Goal: Task Accomplishment & Management: Manage account settings

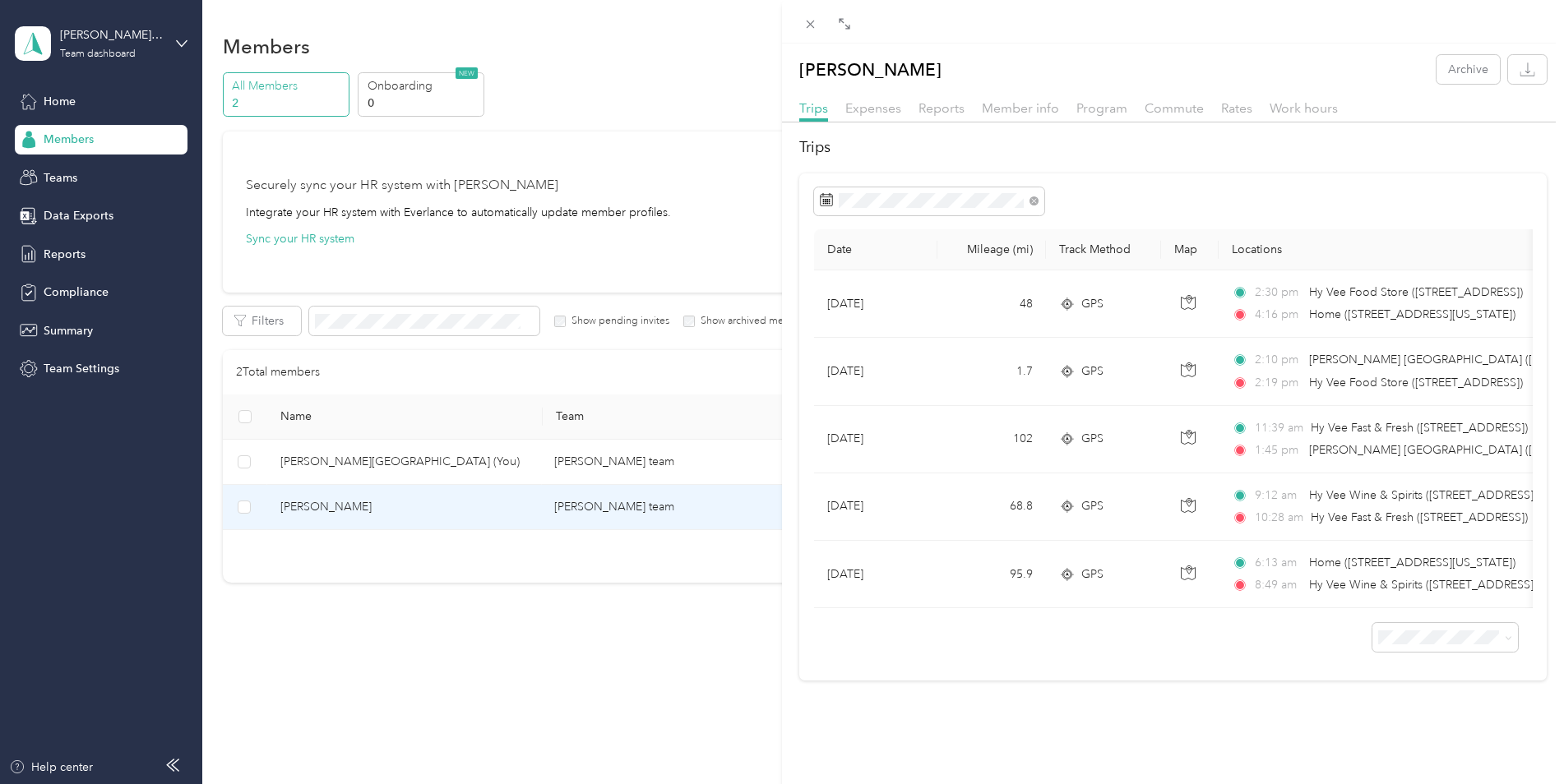
click at [813, 21] on icon at bounding box center [810, 24] width 14 height 14
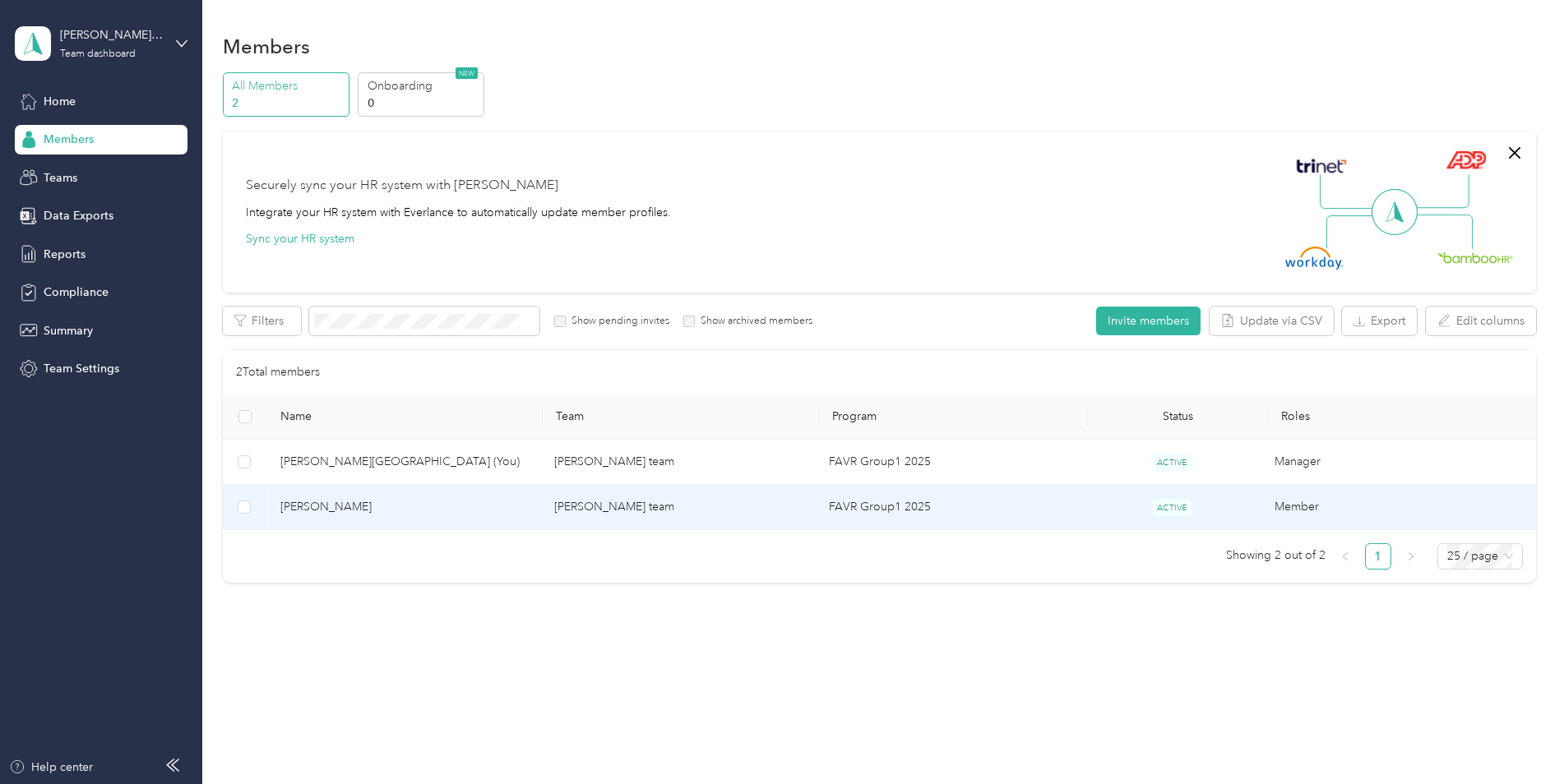
click at [292, 506] on span "[PERSON_NAME]" at bounding box center [404, 507] width 249 height 18
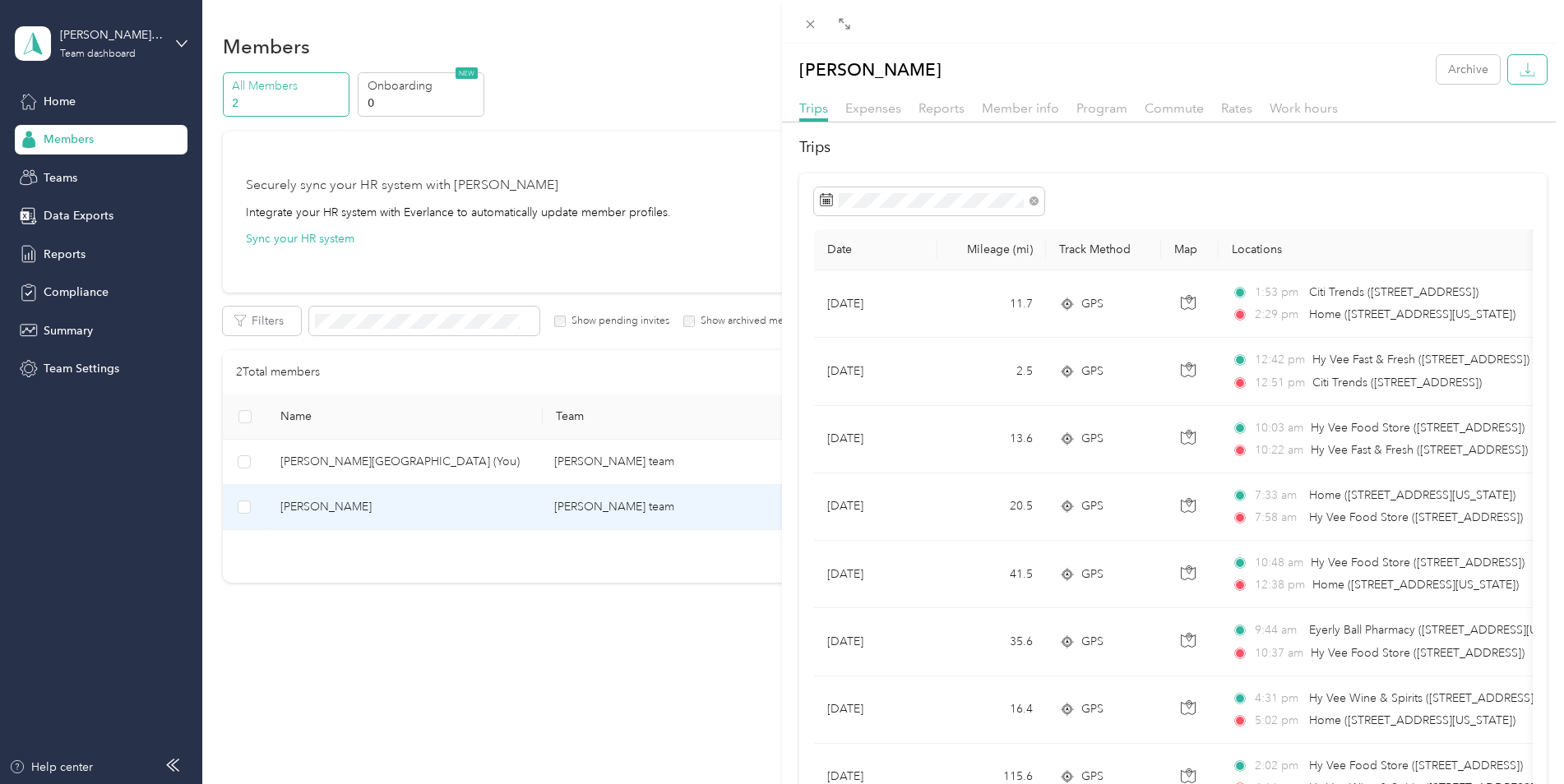
click at [1519, 73] on icon "button" at bounding box center [1527, 69] width 16 height 16
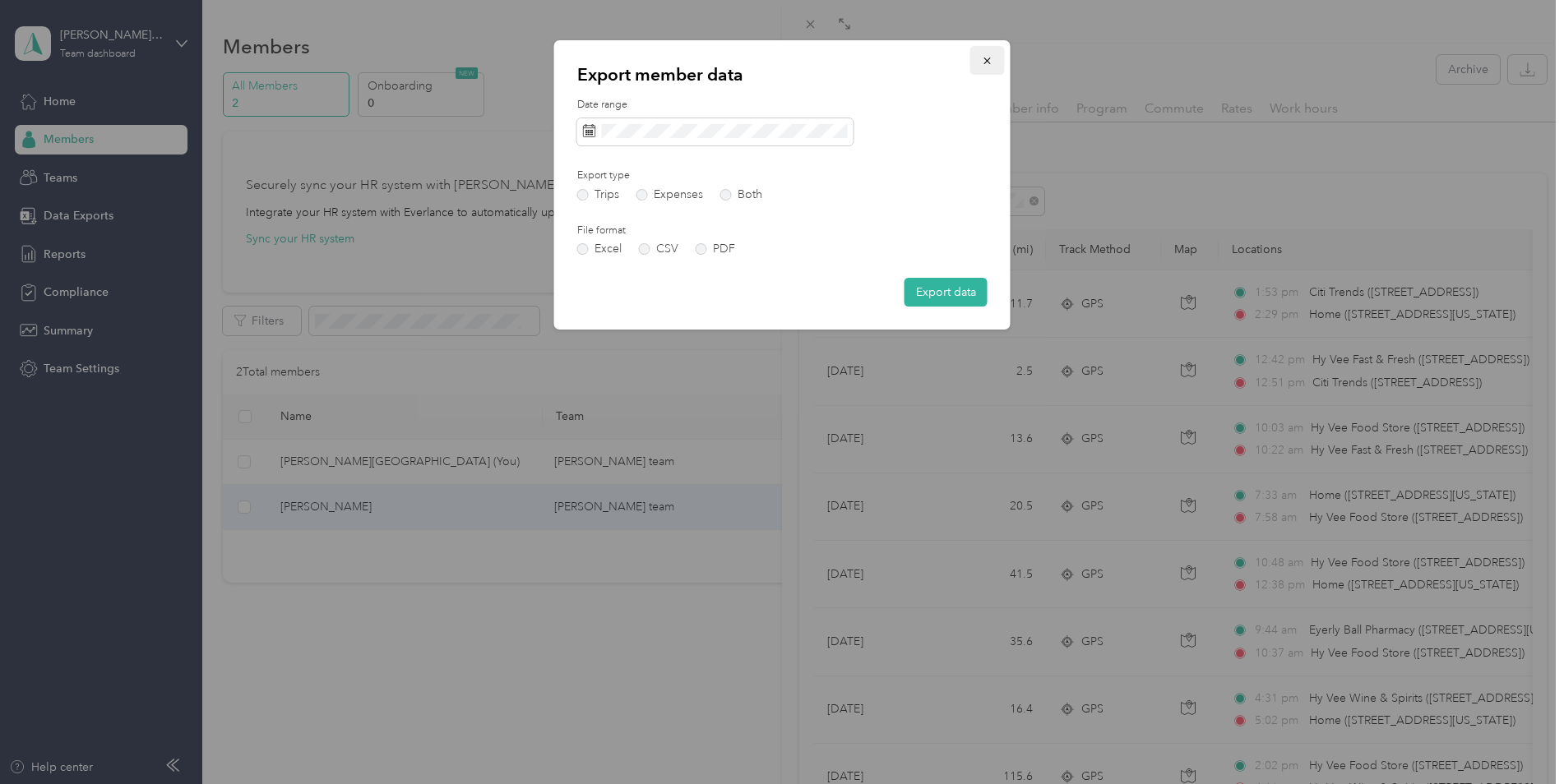
click at [987, 60] on icon "button" at bounding box center [987, 61] width 7 height 7
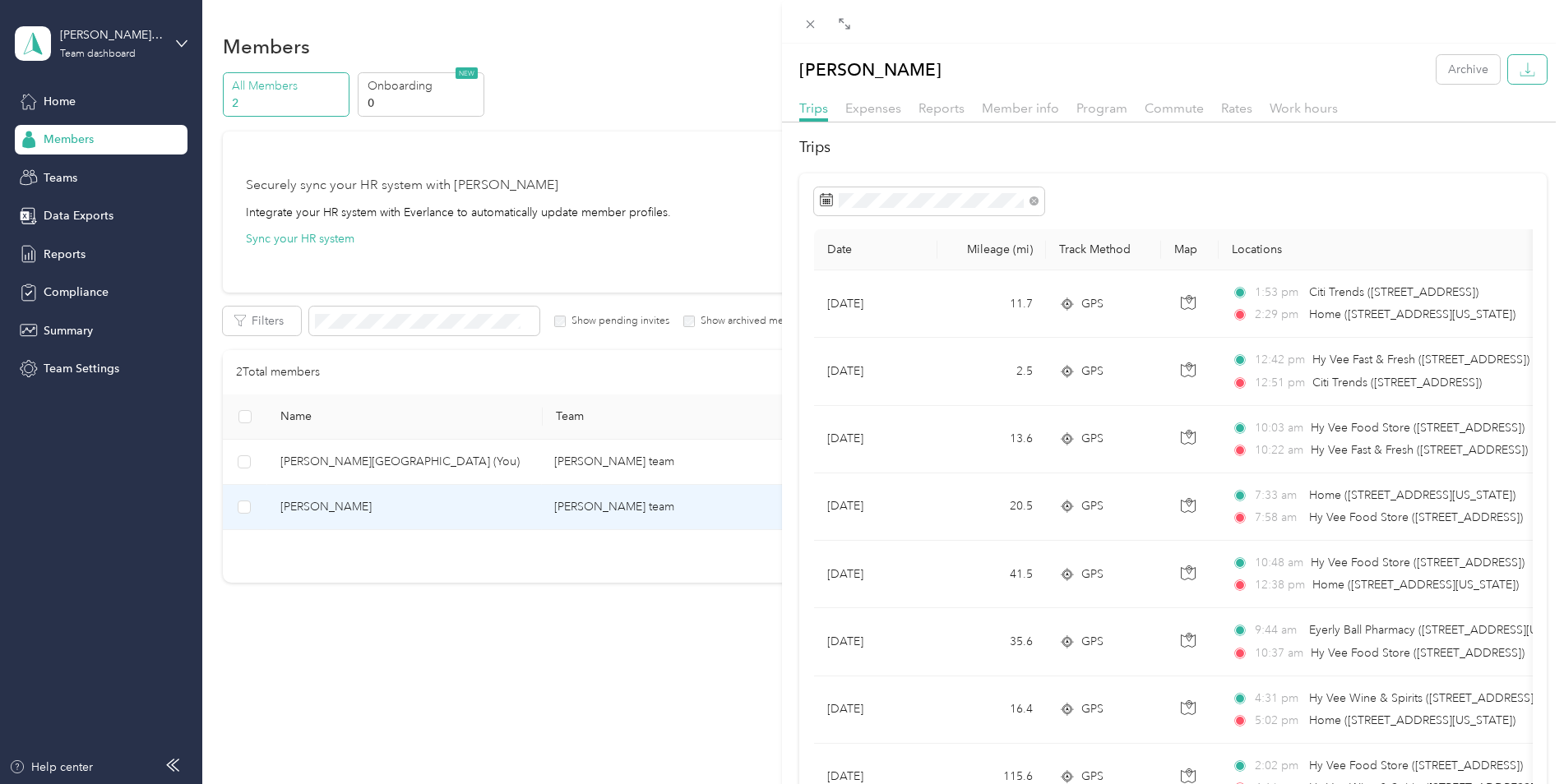
click at [1519, 68] on icon "button" at bounding box center [1527, 69] width 16 height 16
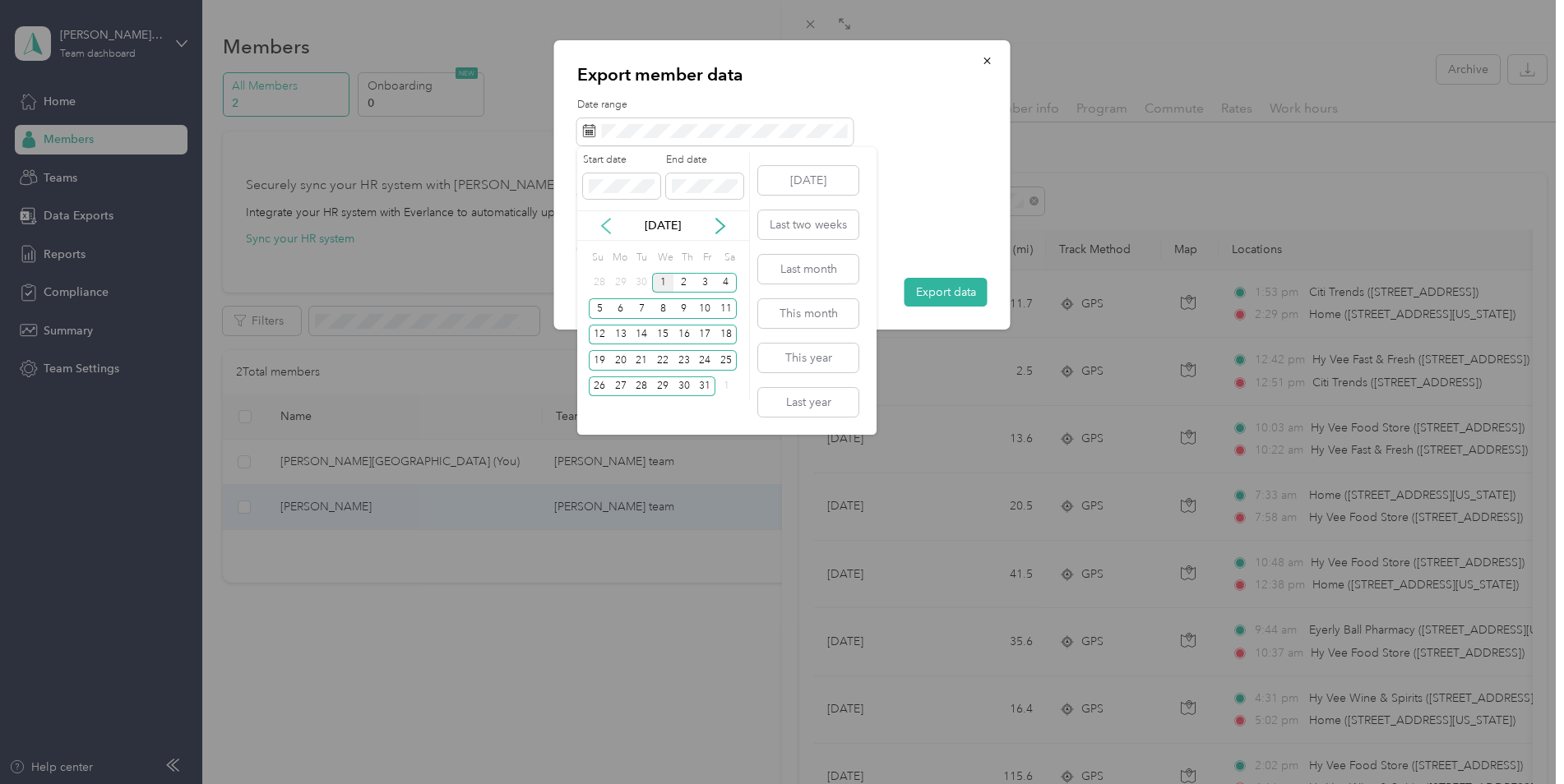
click at [606, 225] on icon at bounding box center [606, 226] width 17 height 17
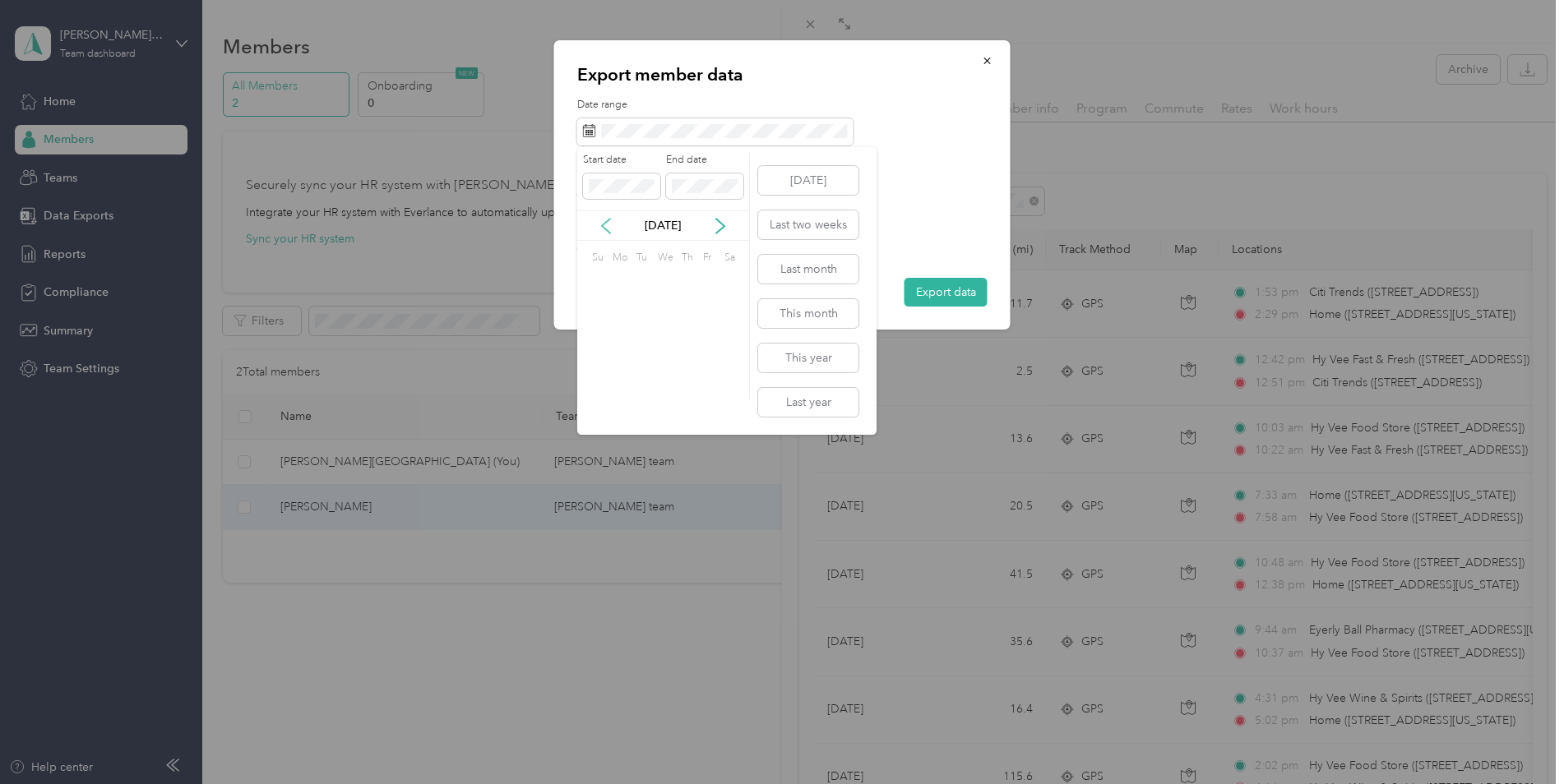
click at [609, 224] on icon at bounding box center [606, 226] width 17 height 17
click at [610, 227] on icon at bounding box center [606, 226] width 17 height 17
click at [607, 227] on icon at bounding box center [606, 226] width 17 height 17
click at [606, 224] on icon at bounding box center [606, 226] width 17 height 17
click at [606, 225] on icon at bounding box center [606, 226] width 17 height 17
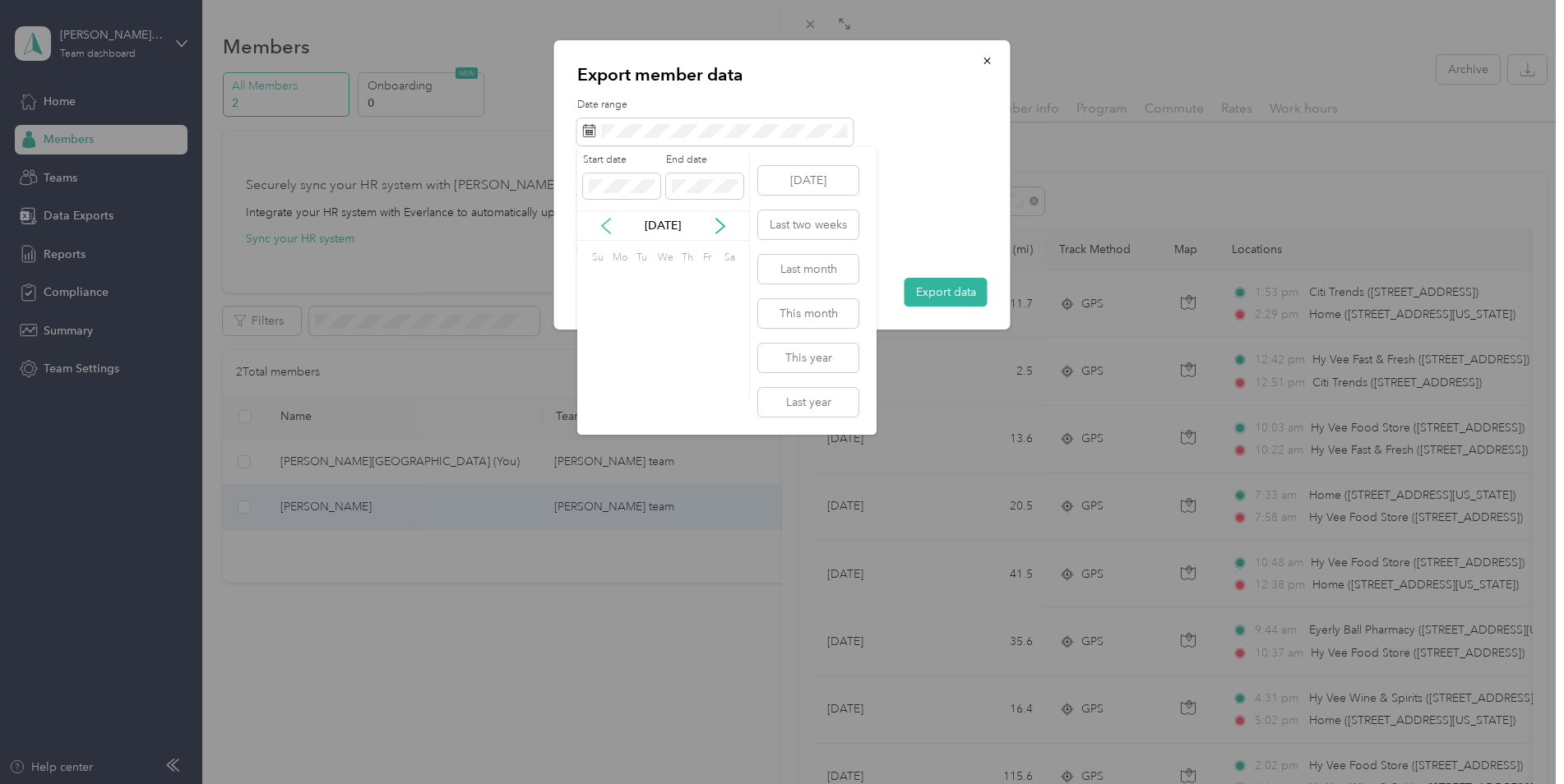
click at [606, 225] on icon at bounding box center [606, 226] width 17 height 17
click at [603, 228] on icon at bounding box center [606, 226] width 17 height 17
click at [658, 283] on div "1" at bounding box center [663, 283] width 21 height 20
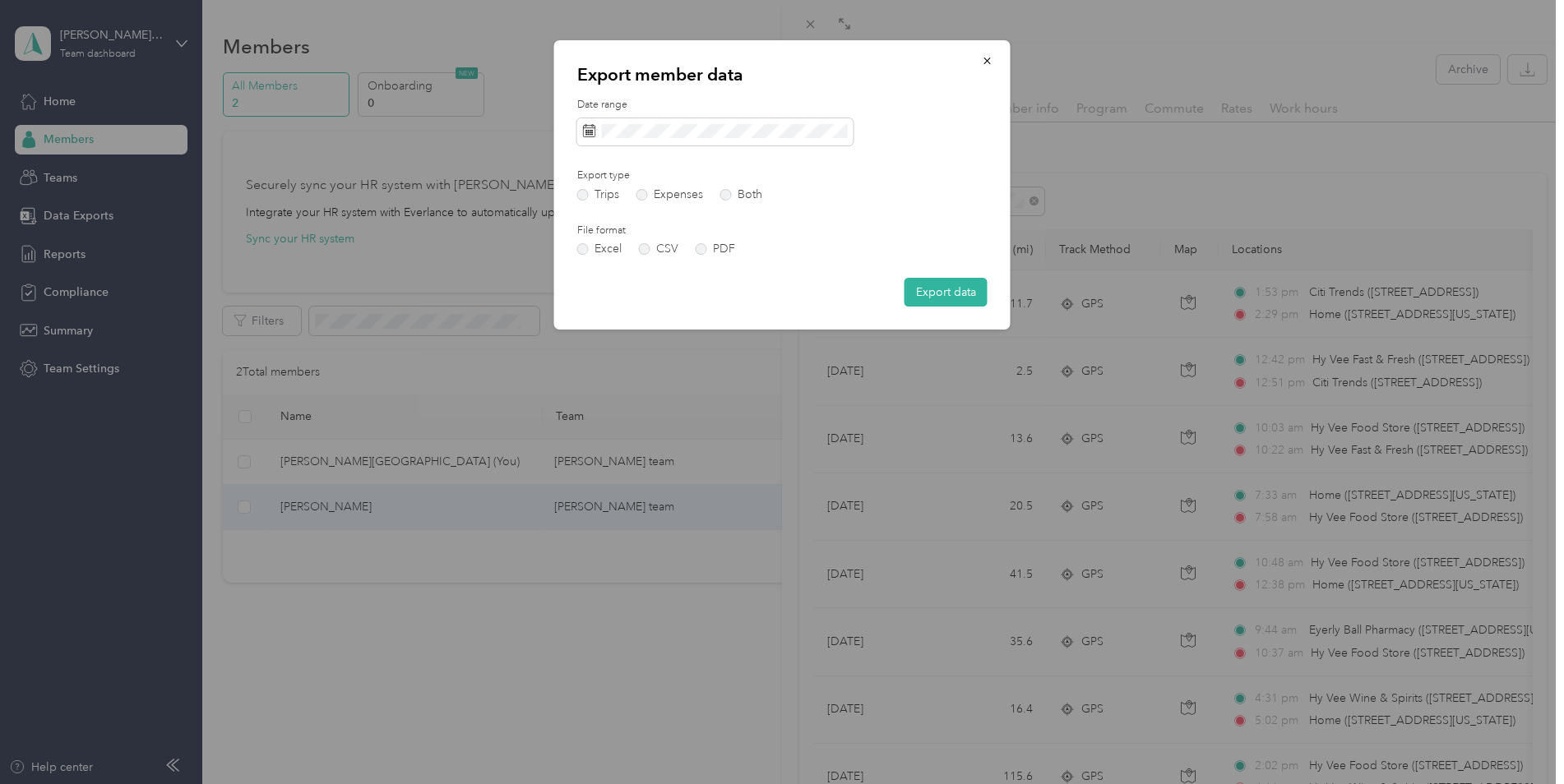
click at [944, 292] on button "Export data" at bounding box center [945, 292] width 83 height 29
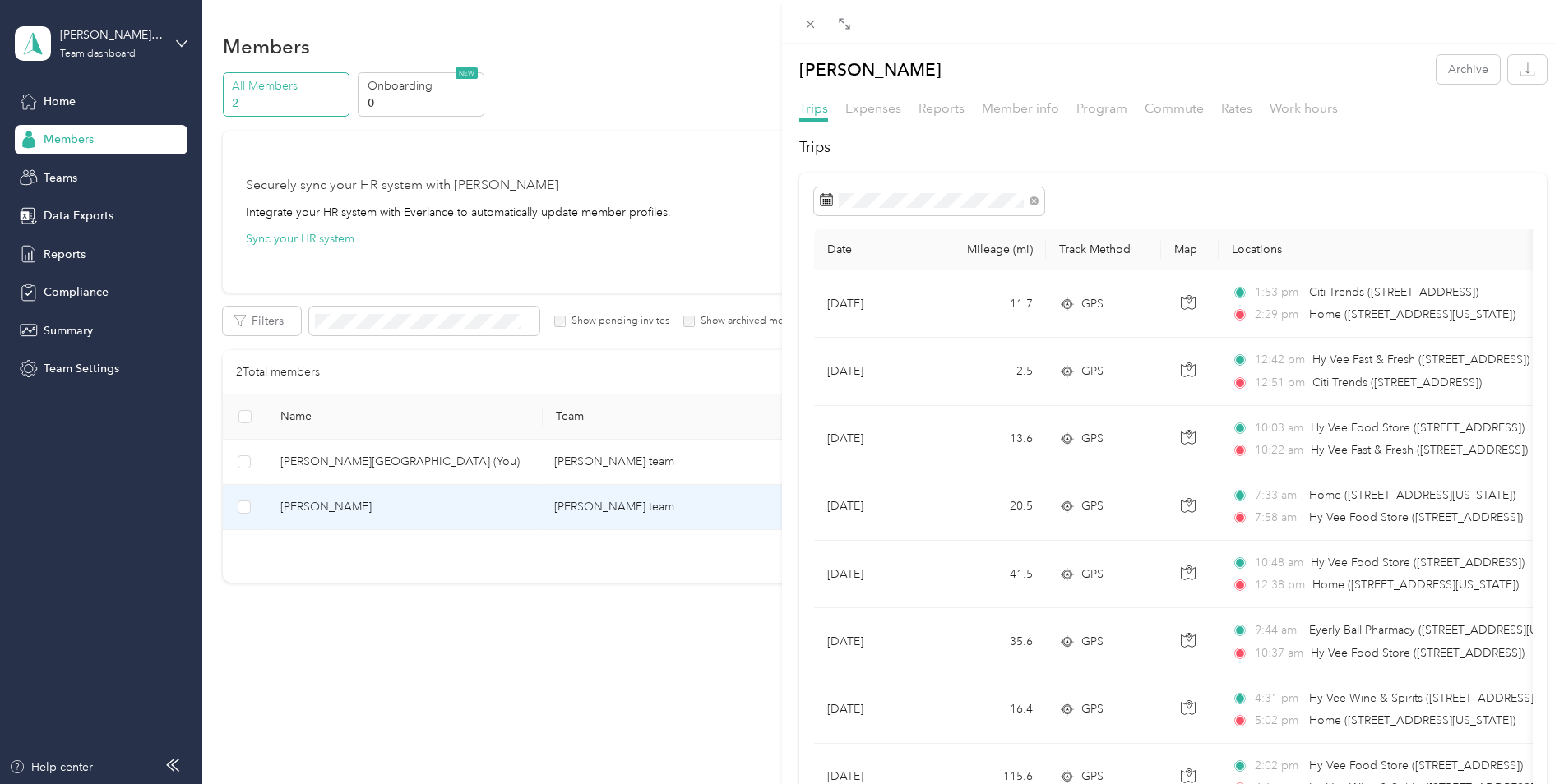
click at [837, 300] on icon at bounding box center [843, 295] width 17 height 17
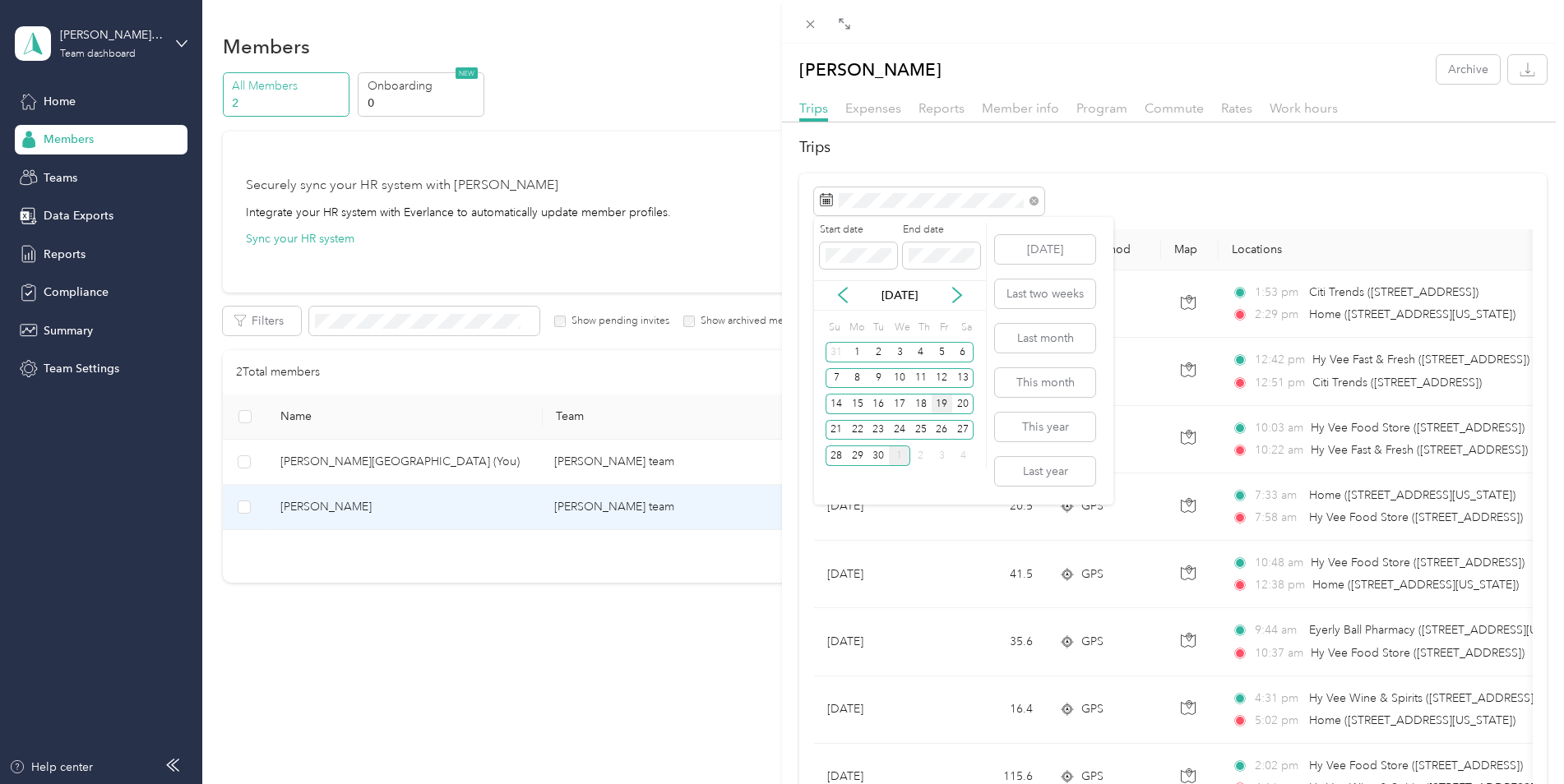
click at [949, 401] on div "19" at bounding box center [942, 403] width 21 height 20
click at [943, 410] on div "19" at bounding box center [942, 403] width 21 height 20
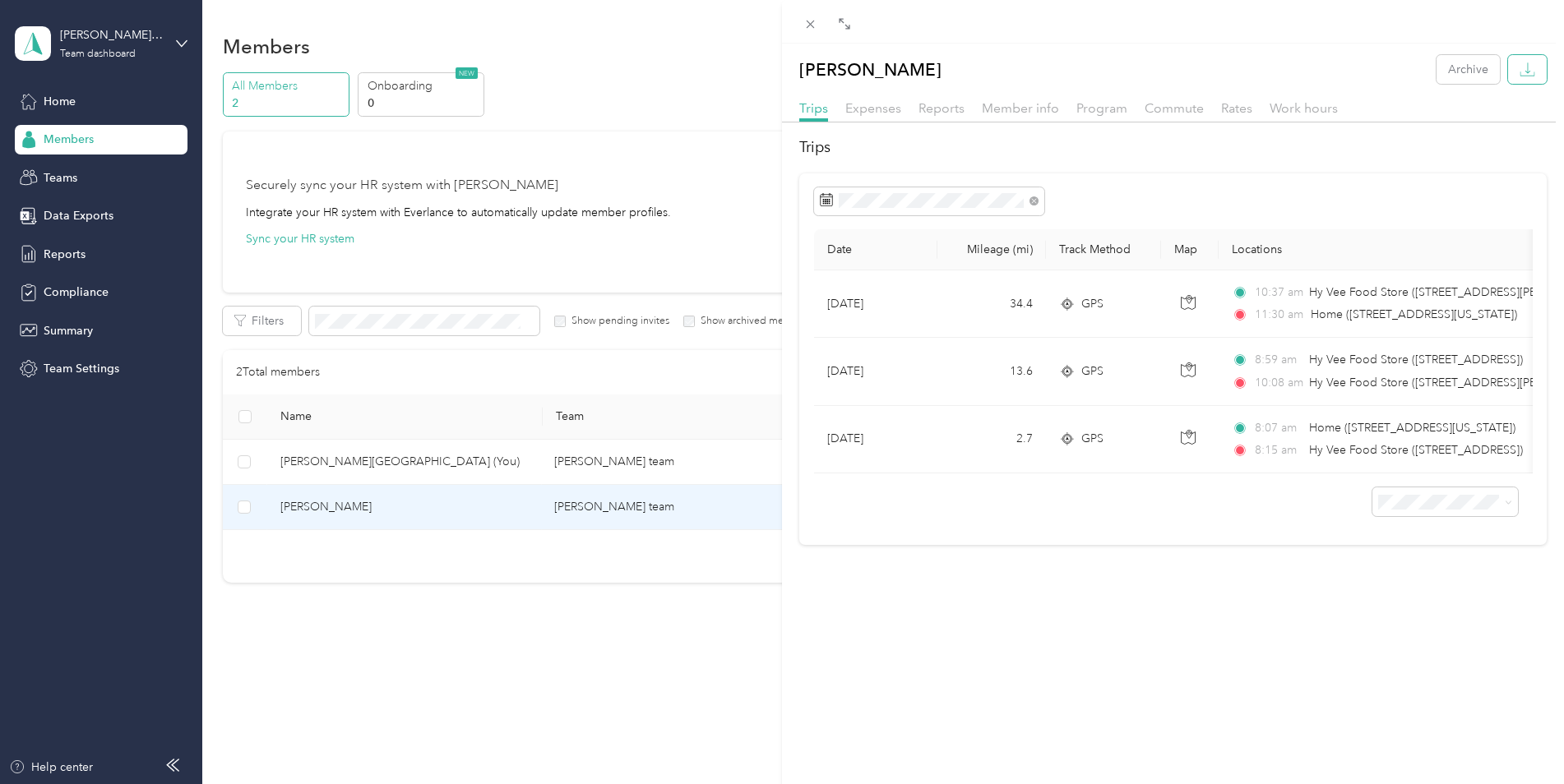
click at [1525, 67] on icon "button" at bounding box center [1528, 67] width 5 height 10
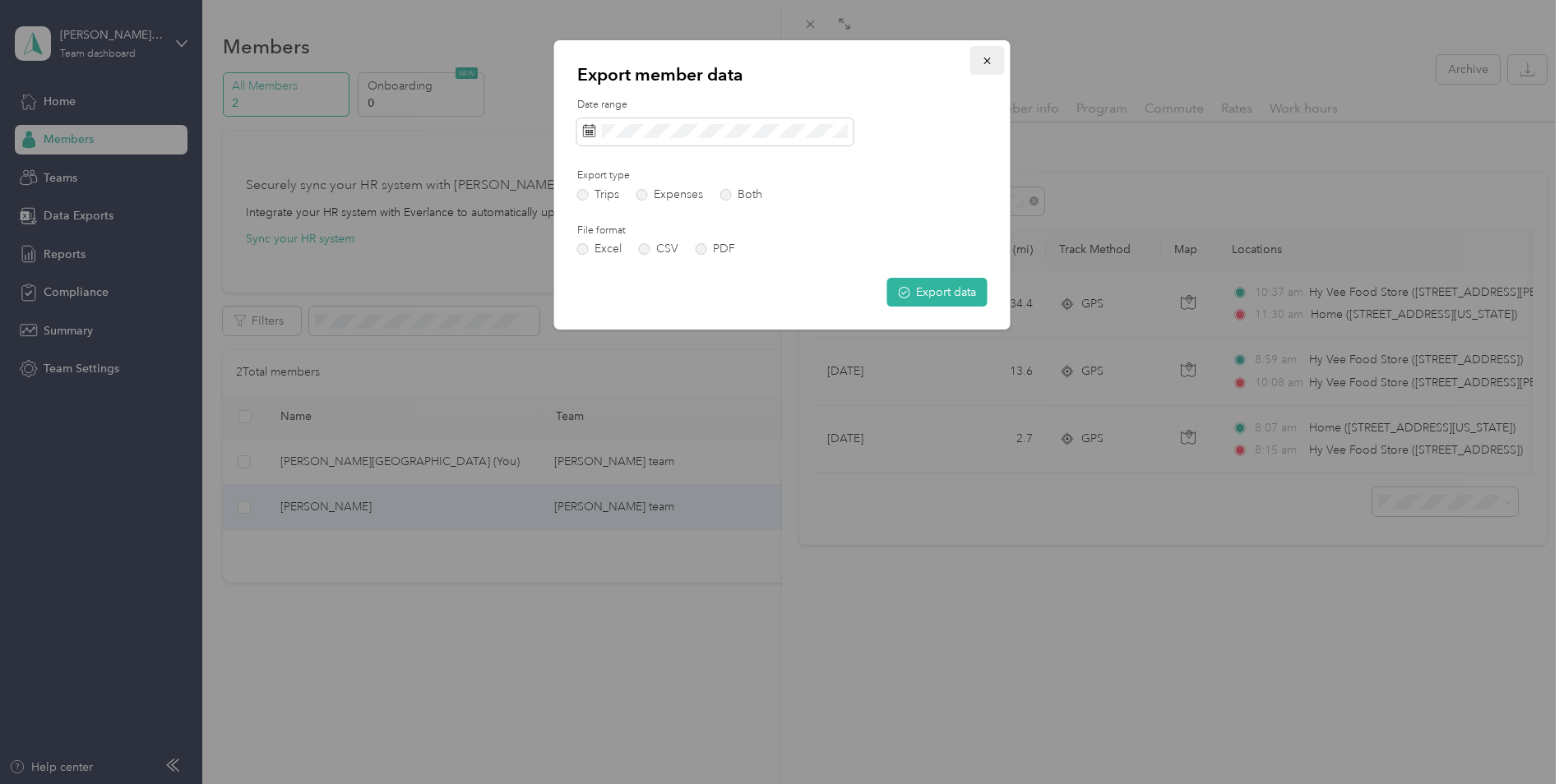
click at [987, 58] on icon "button" at bounding box center [987, 60] width 11 height 11
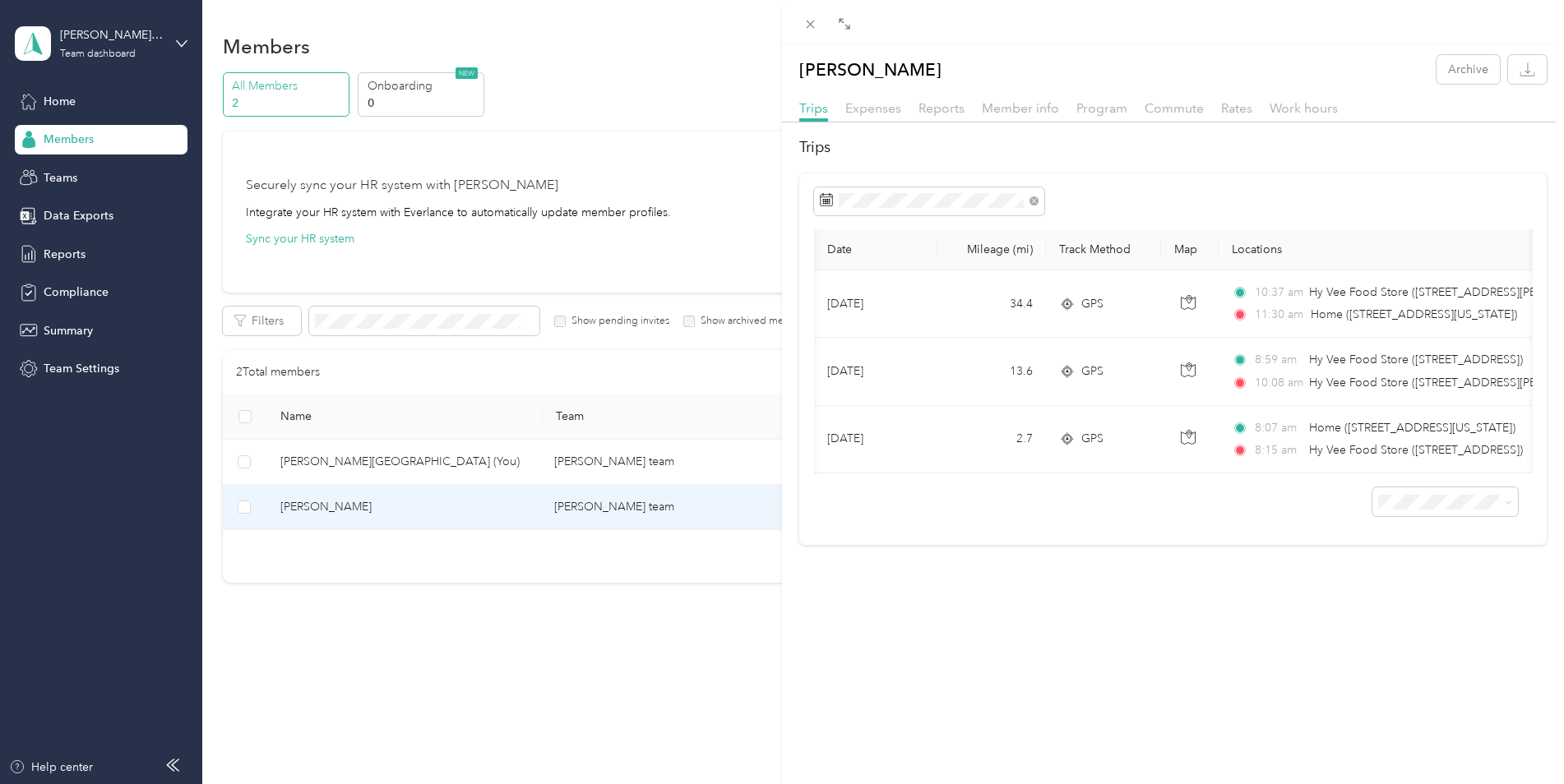
scroll to position [0, 422]
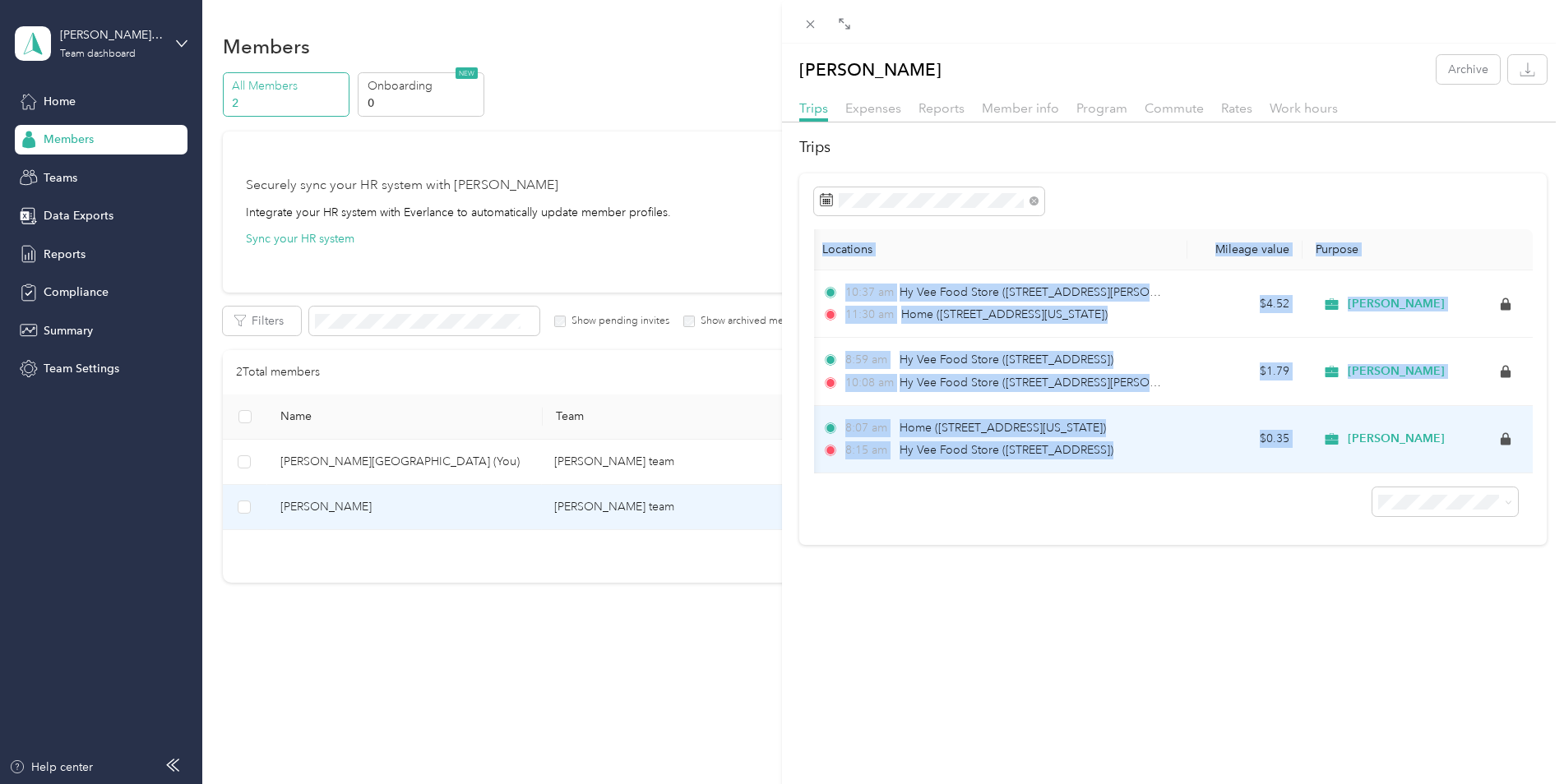
drag, startPoint x: 1301, startPoint y: 471, endPoint x: 1254, endPoint y: 473, distance: 47.0
click at [1254, 473] on div "Date Mileage (mi) Track Method Map Locations Mileage value Purpose [DATE] 34.4 …" at bounding box center [1173, 351] width 719 height 244
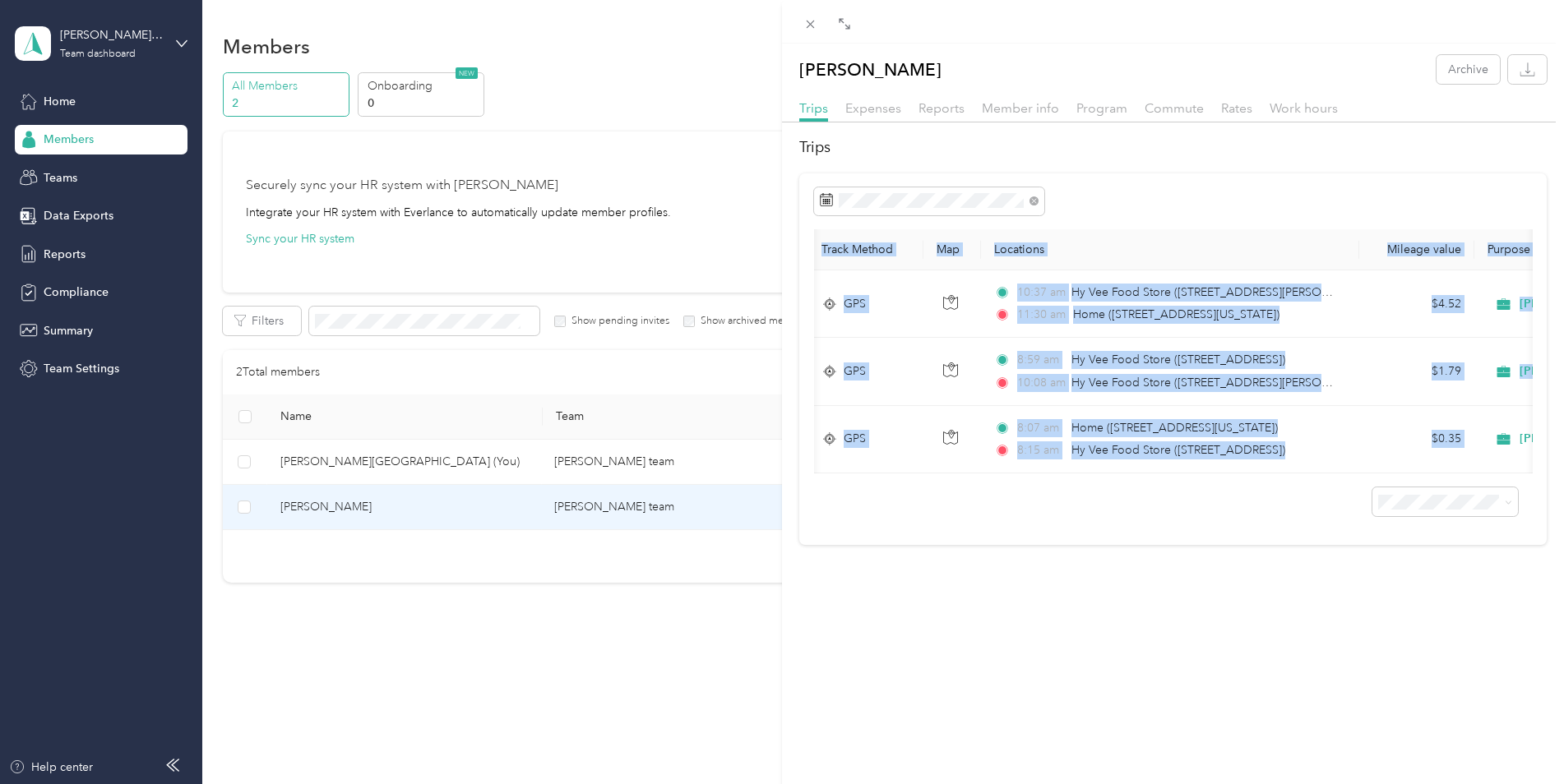
scroll to position [0, 201]
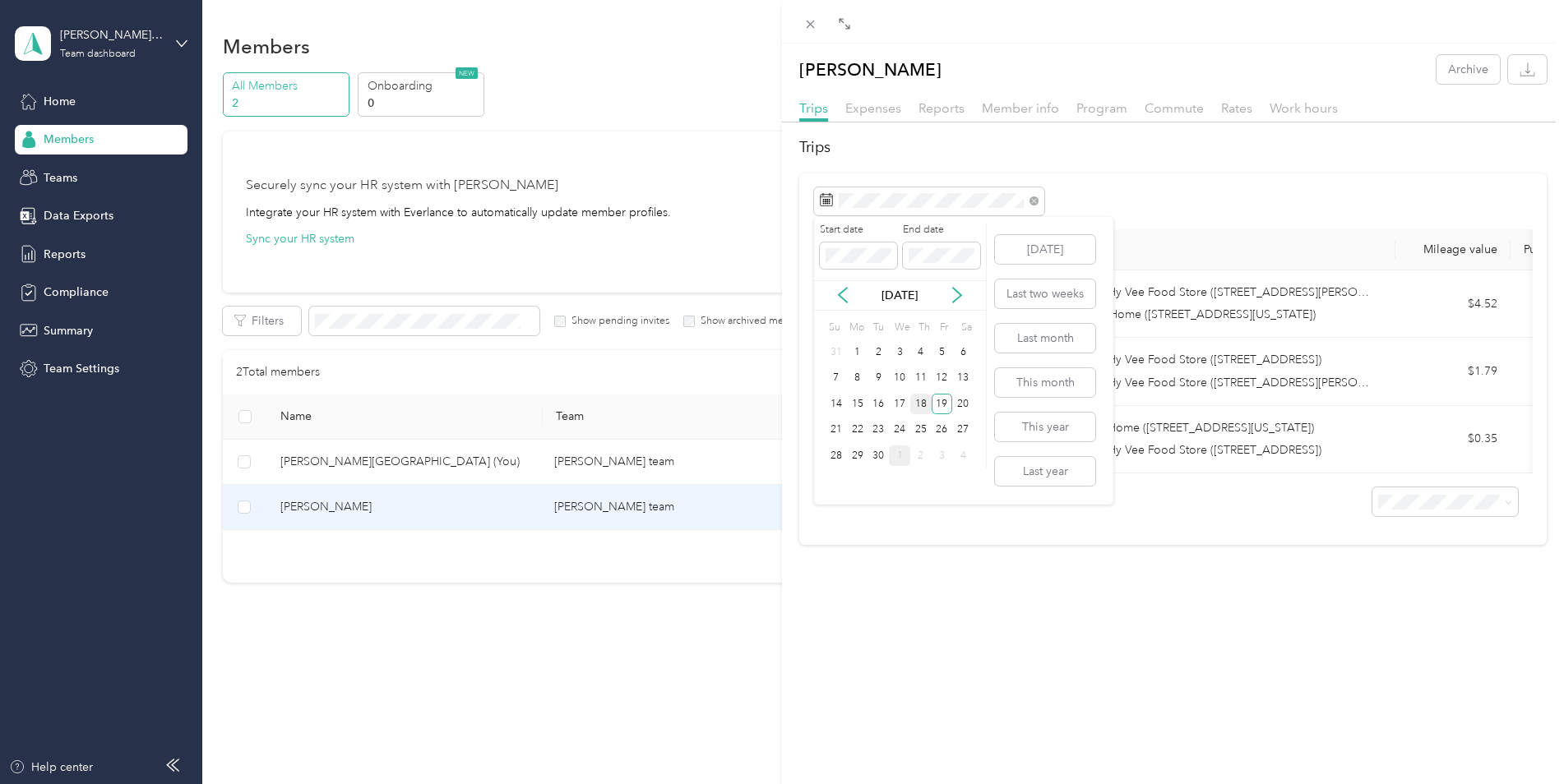
click at [916, 408] on div "18" at bounding box center [921, 403] width 21 height 20
click at [915, 407] on div "18" at bounding box center [921, 403] width 21 height 20
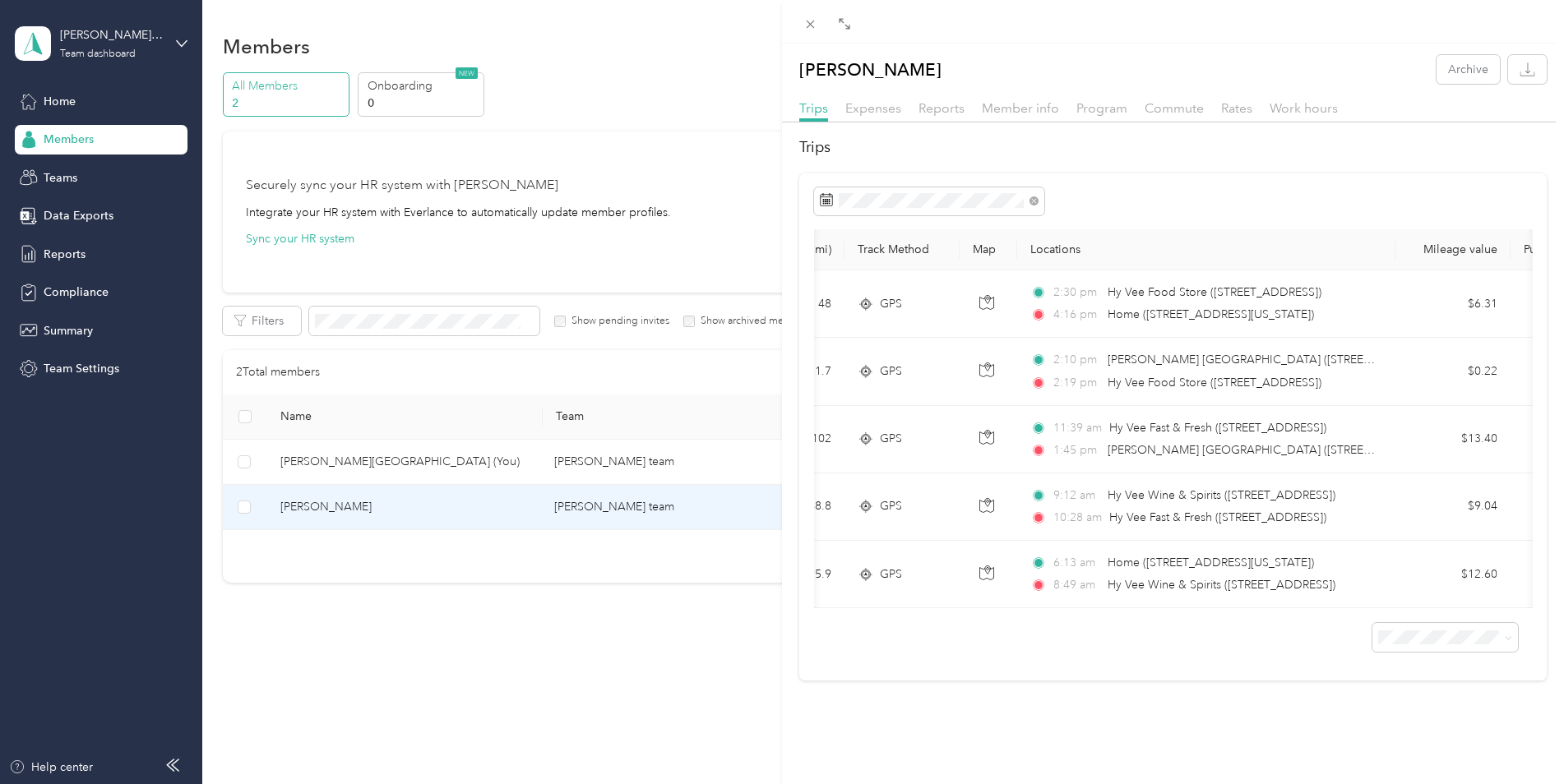
drag, startPoint x: 1270, startPoint y: 658, endPoint x: 1256, endPoint y: 659, distance: 14.0
click at [810, 24] on g at bounding box center [810, 24] width 8 height 8
